Goal: Check status: Check status

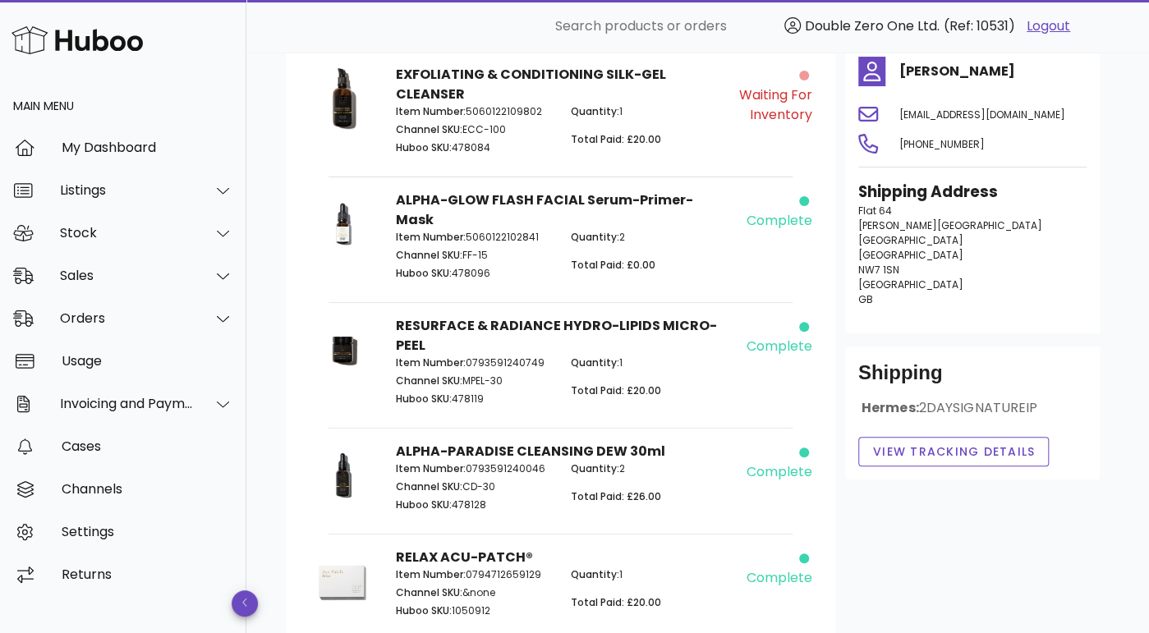
scroll to position [129, 0]
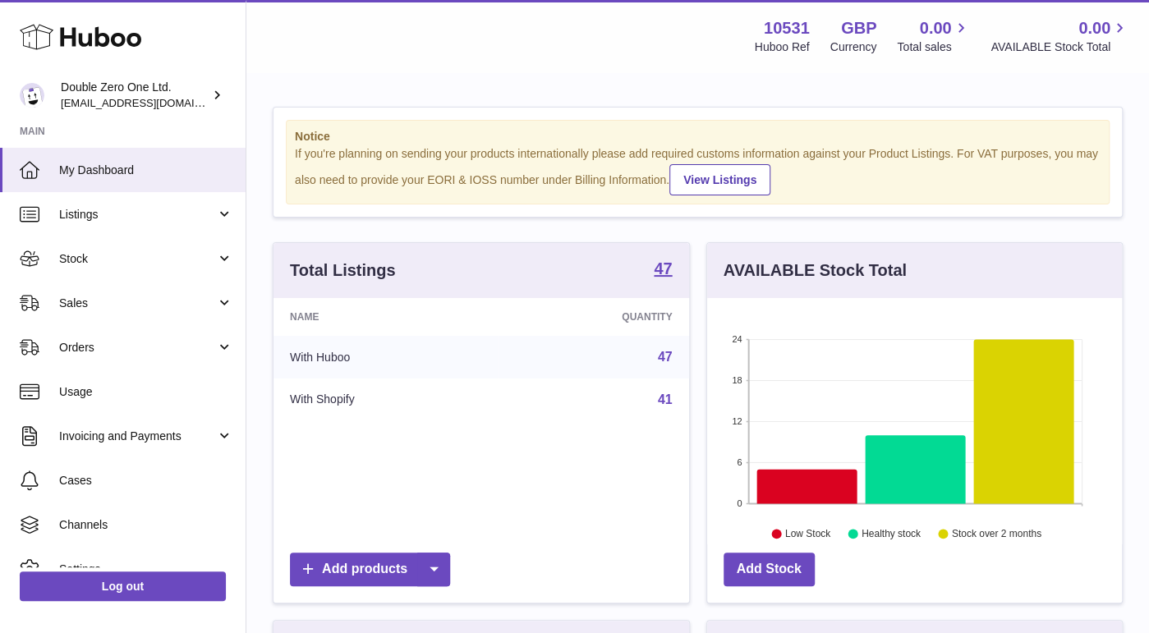
scroll to position [255, 416]
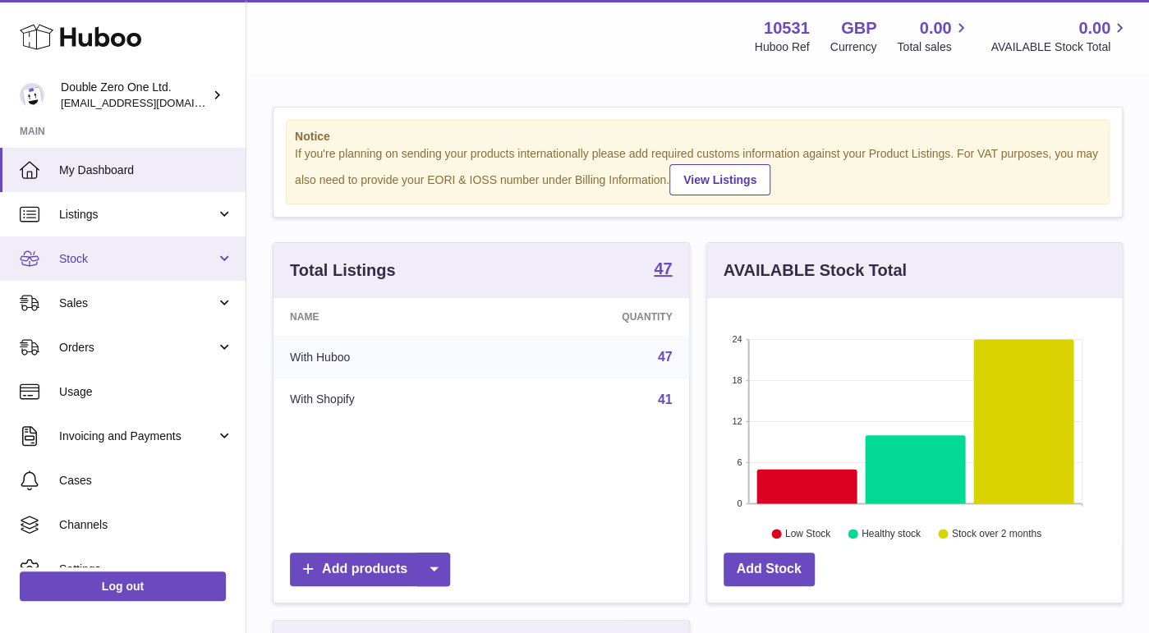
click at [103, 256] on span "Stock" at bounding box center [137, 259] width 157 height 16
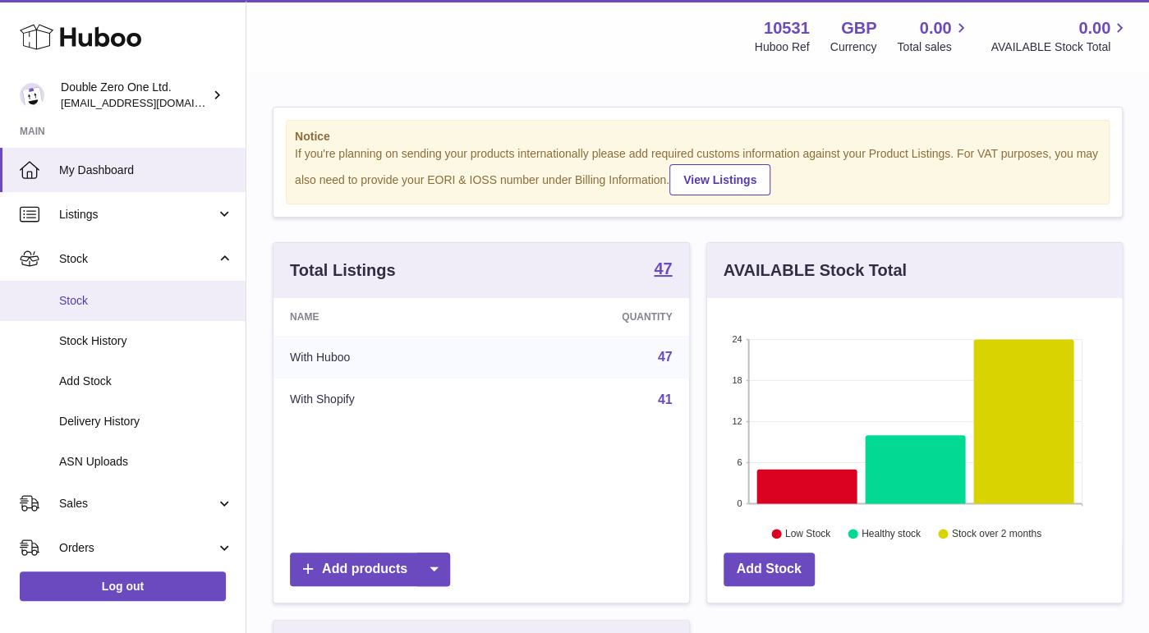
click at [95, 297] on span "Stock" at bounding box center [146, 301] width 174 height 16
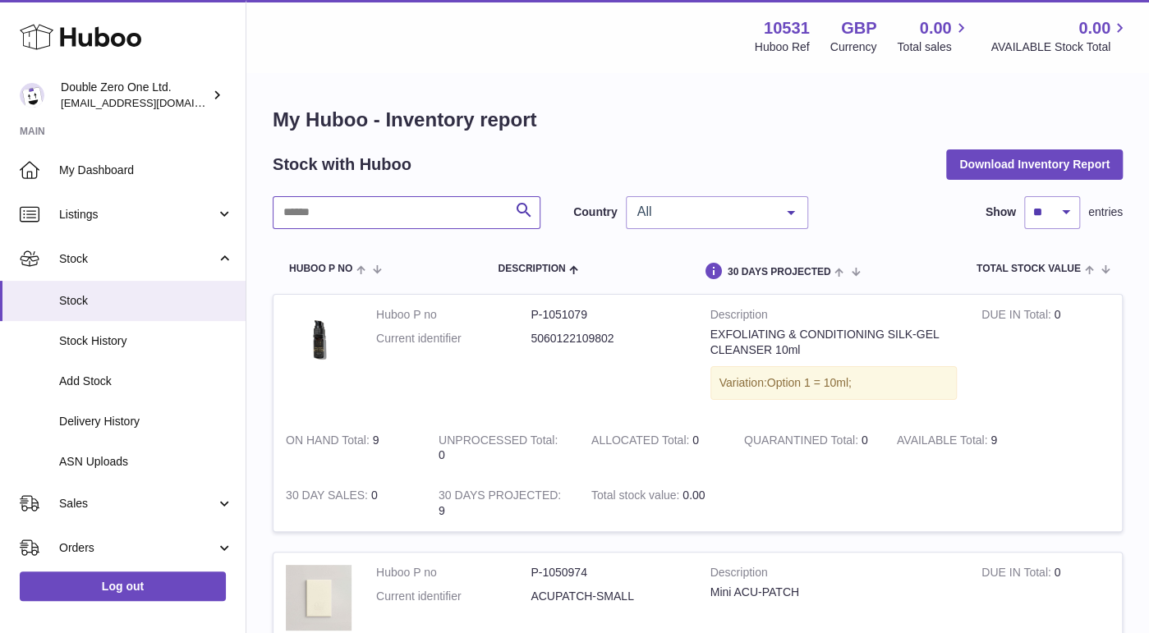
click at [378, 200] on input "text" at bounding box center [407, 212] width 268 height 33
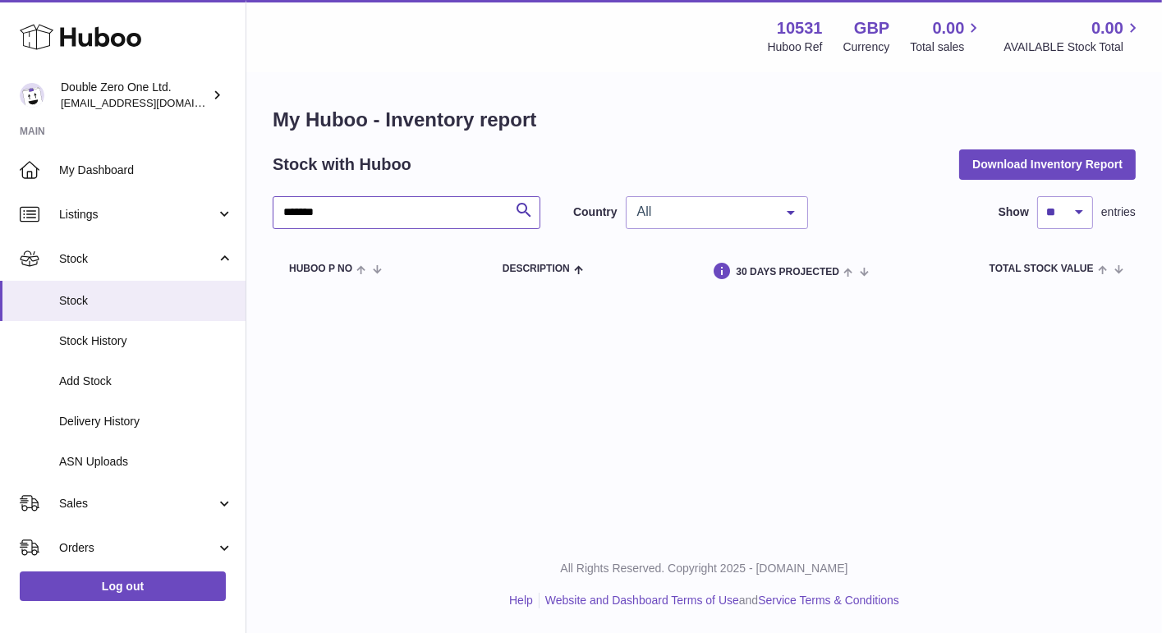
click at [360, 224] on input "*******" at bounding box center [407, 212] width 268 height 33
type input "*"
type input "********"
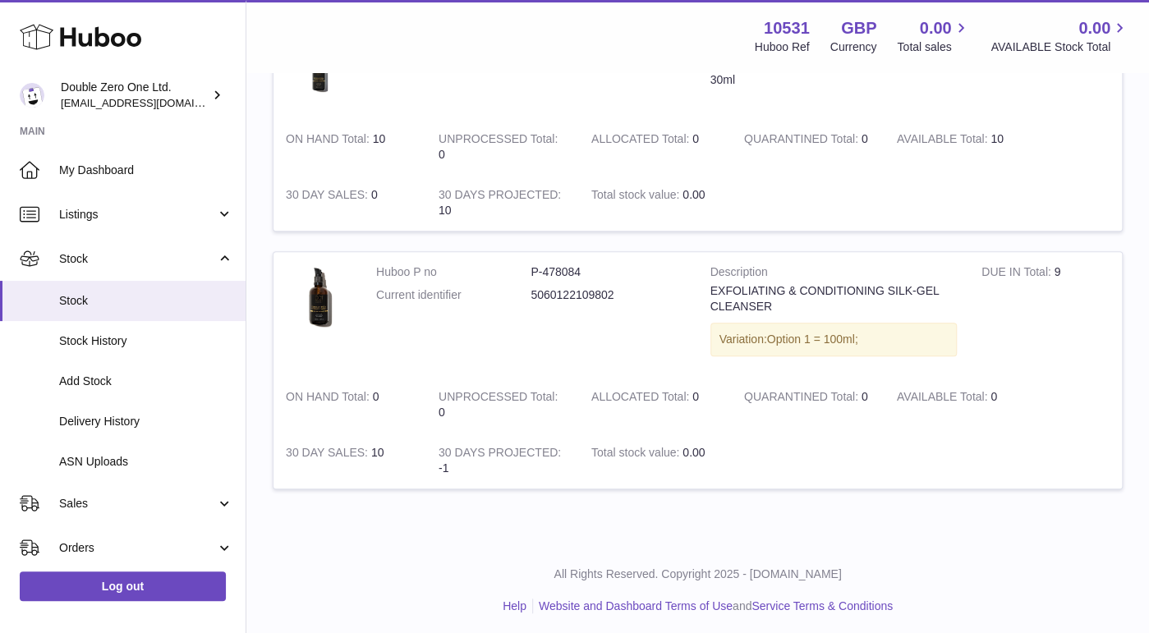
scroll to position [532, 0]
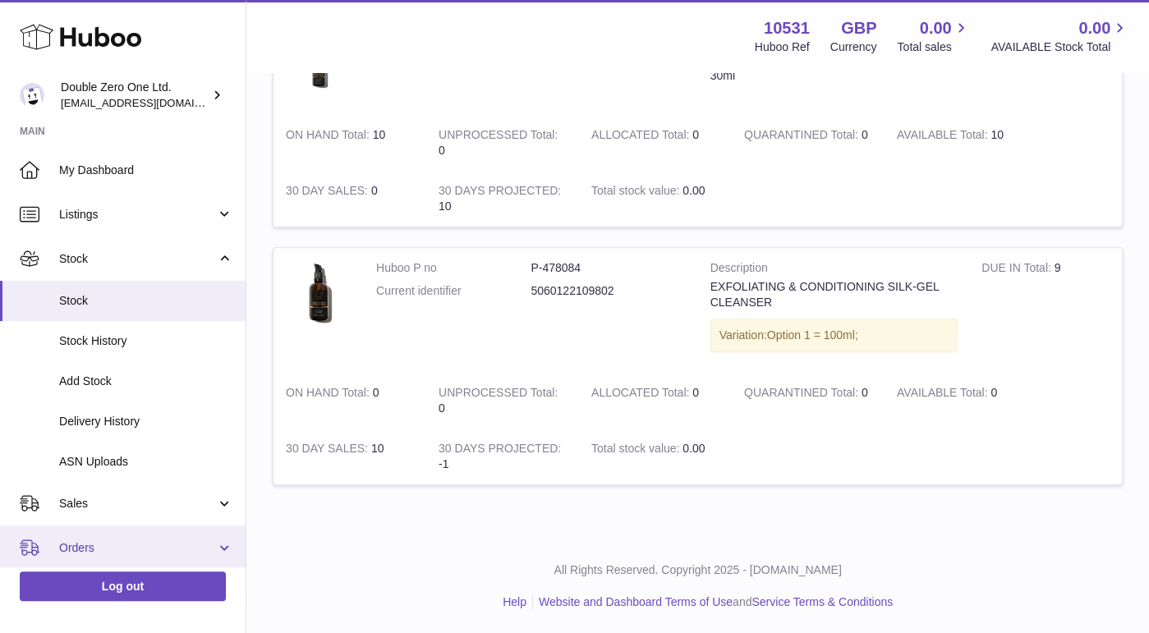
click at [110, 539] on link "Orders" at bounding box center [123, 548] width 246 height 44
click at [95, 549] on span "Orders" at bounding box center [137, 549] width 157 height 16
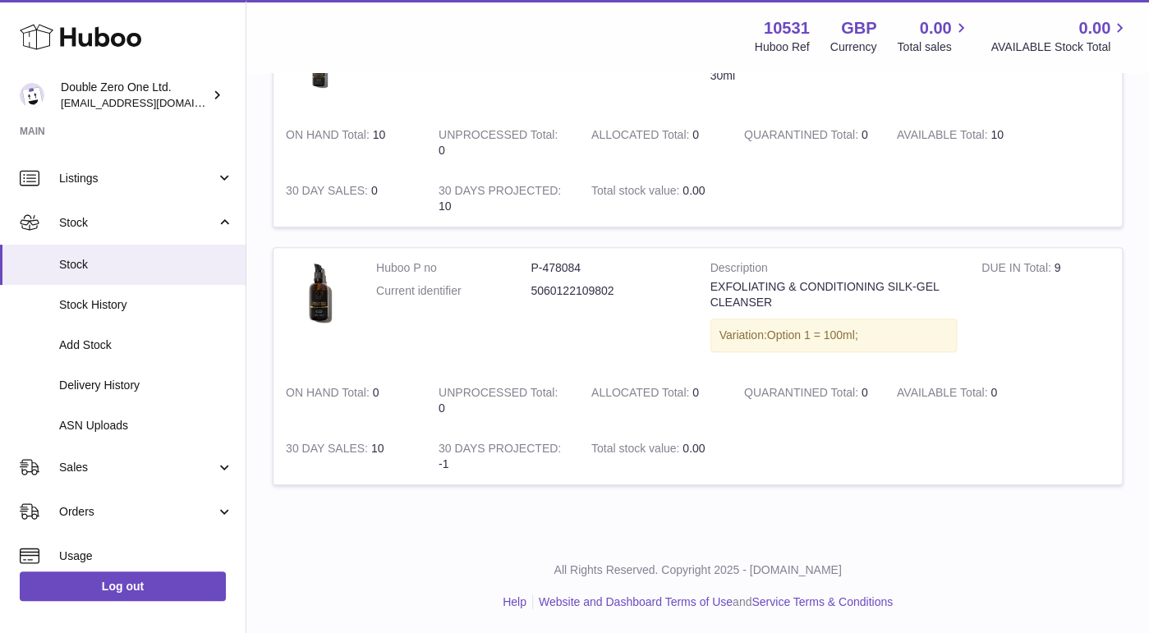
scroll to position [105, 0]
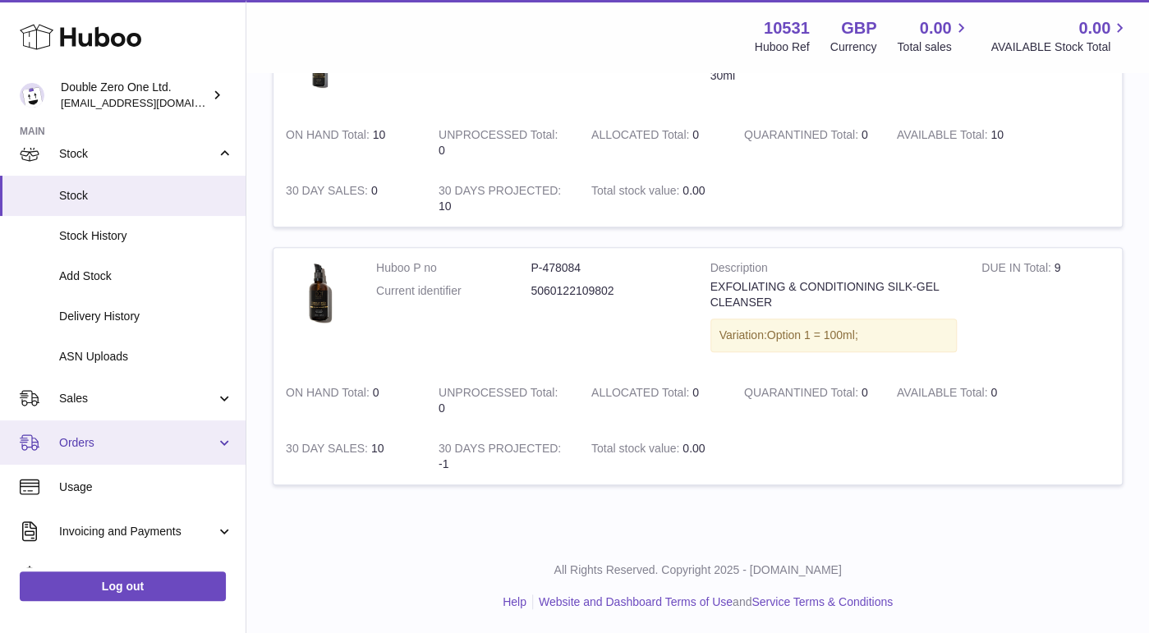
click at [119, 443] on span "Orders" at bounding box center [137, 443] width 157 height 16
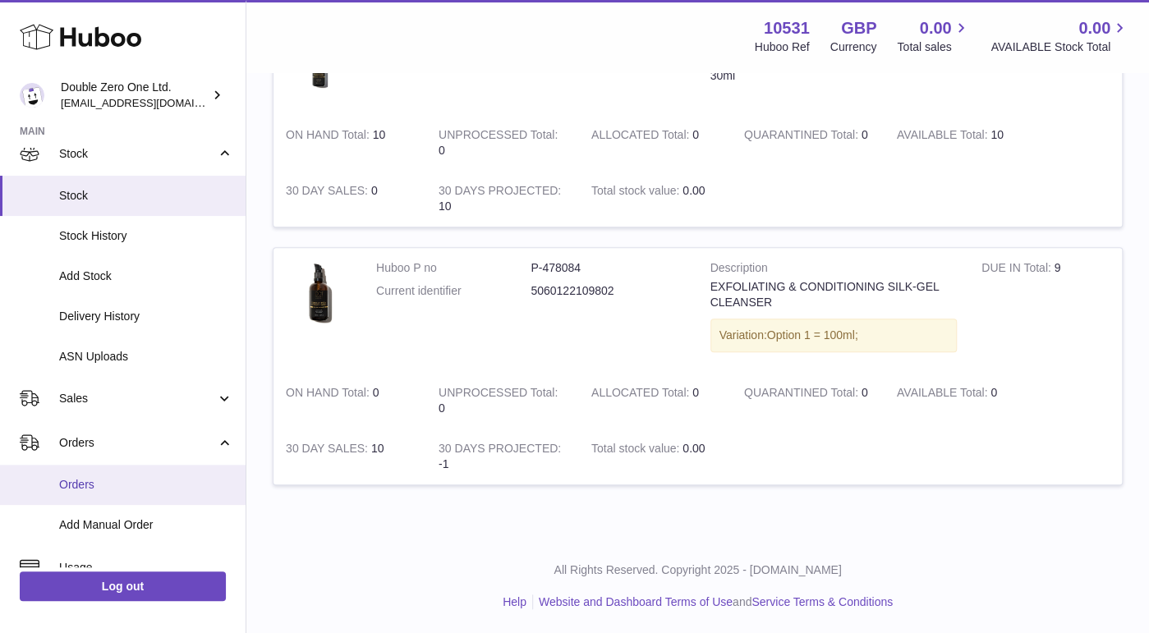
click at [99, 494] on link "Orders" at bounding box center [123, 485] width 246 height 40
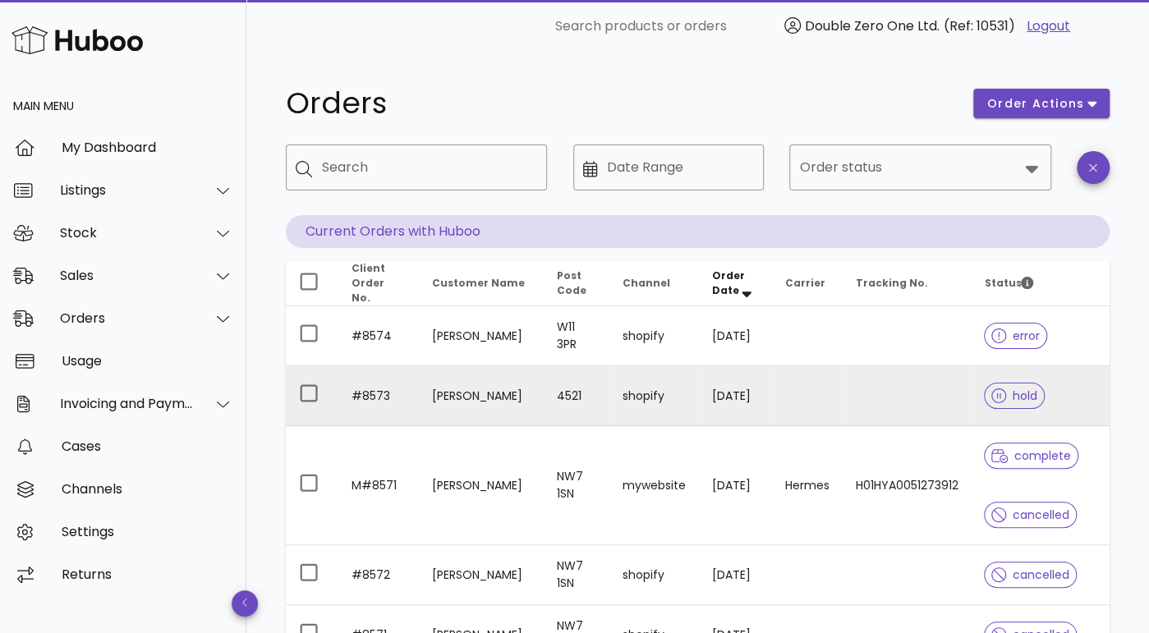
click at [872, 393] on td at bounding box center [906, 396] width 129 height 60
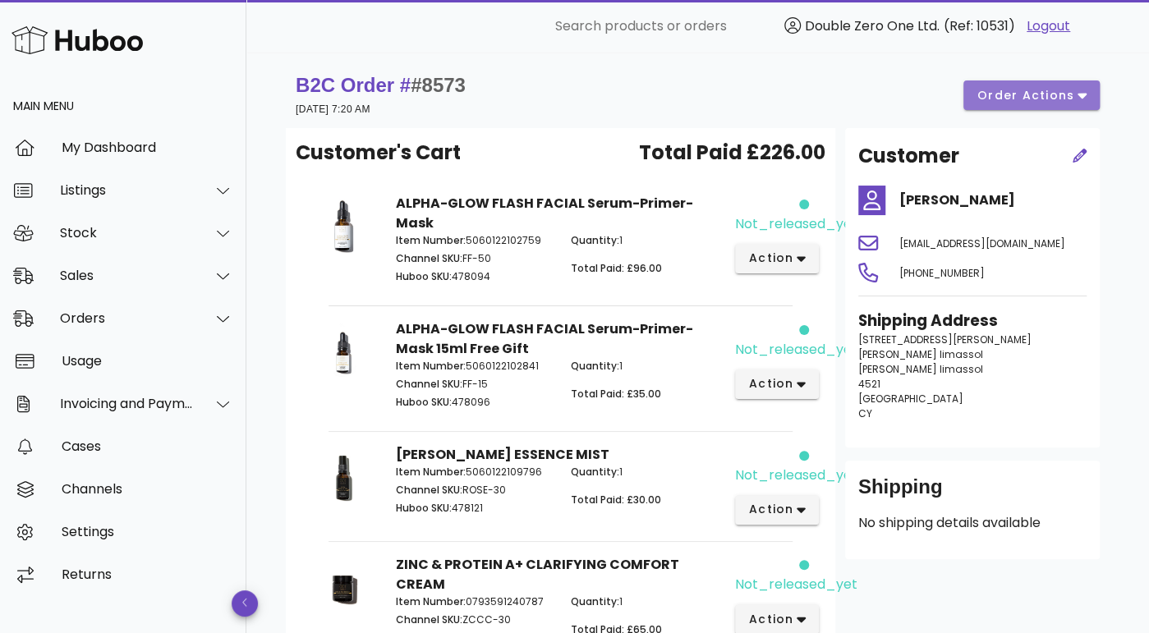
click at [1032, 103] on span "order actions" at bounding box center [1026, 95] width 99 height 17
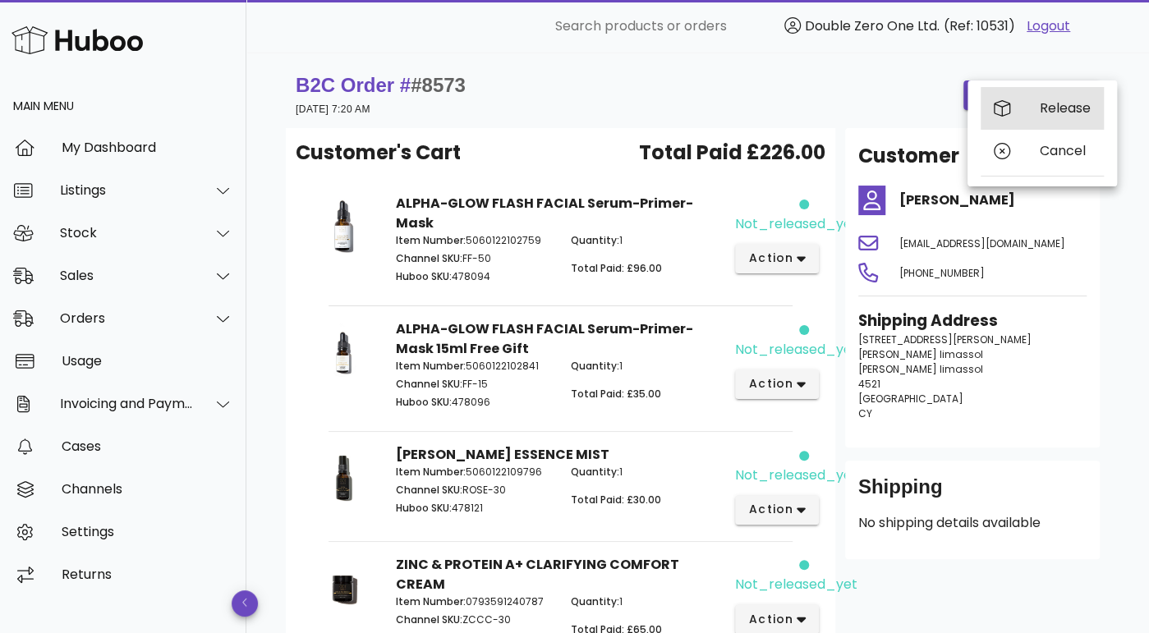
click at [1028, 125] on div "Release" at bounding box center [1042, 108] width 123 height 43
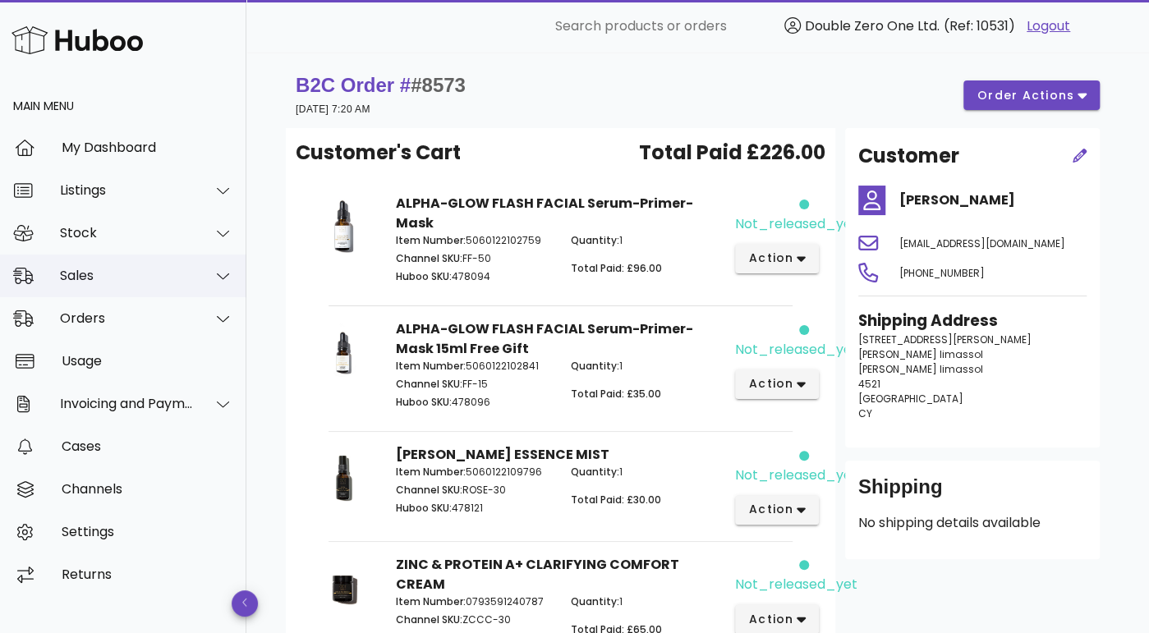
click at [133, 273] on div "Sales" at bounding box center [127, 276] width 134 height 16
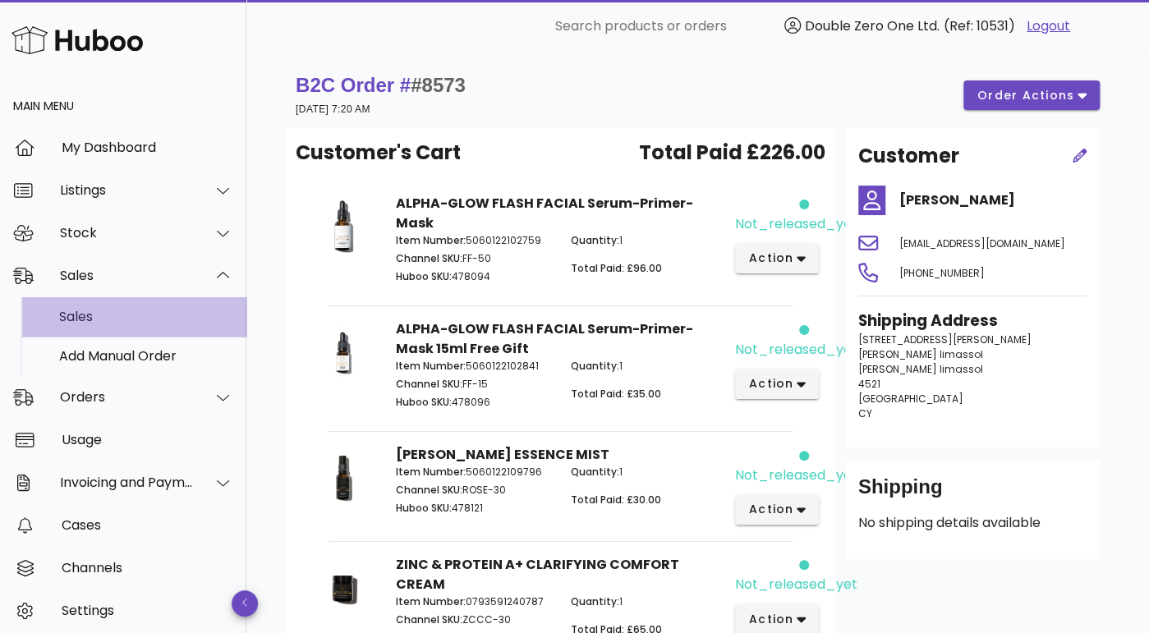
click at [98, 315] on div "Sales" at bounding box center [146, 317] width 174 height 16
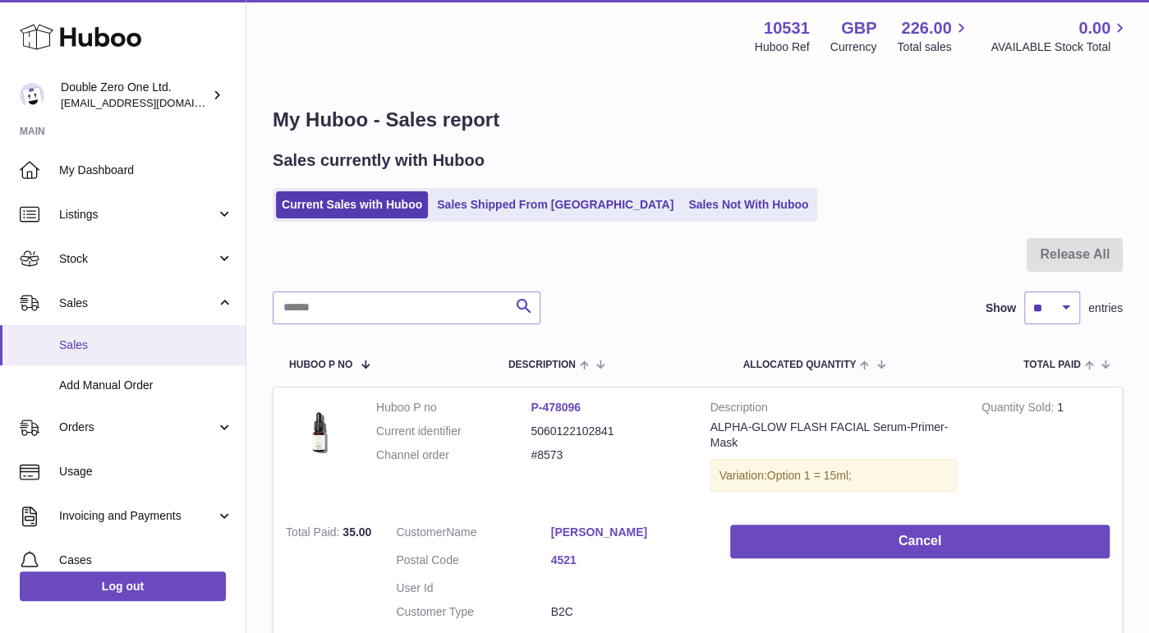
click at [97, 352] on span "Sales" at bounding box center [146, 346] width 174 height 16
click at [90, 345] on span "Sales" at bounding box center [146, 346] width 174 height 16
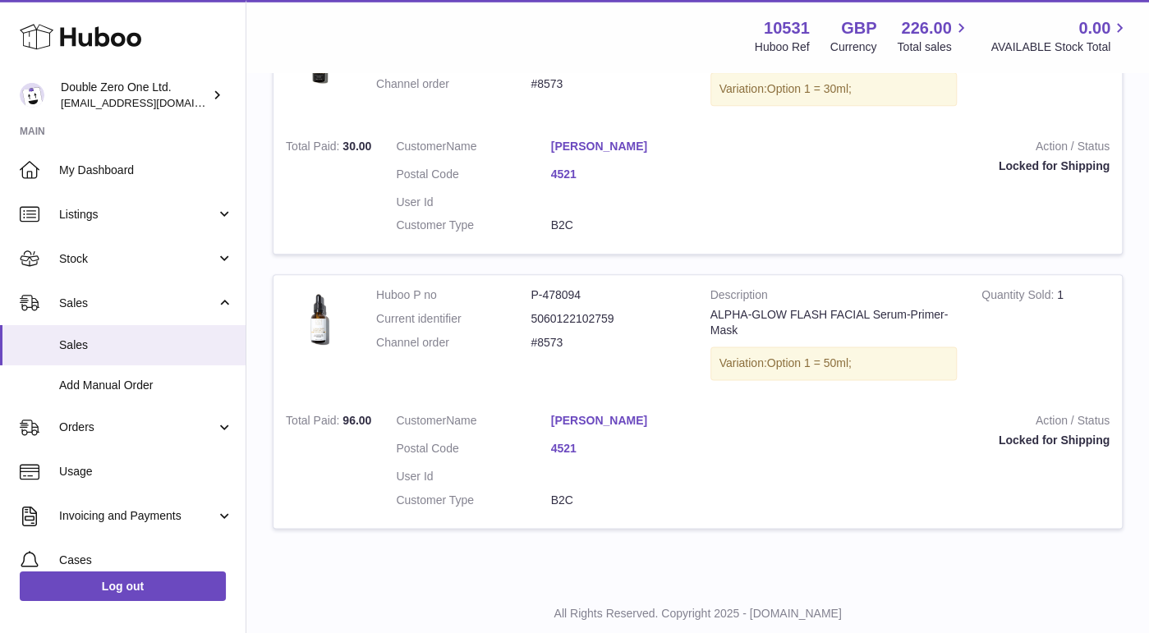
scroll to position [922, 0]
